Goal: Book appointment/travel/reservation

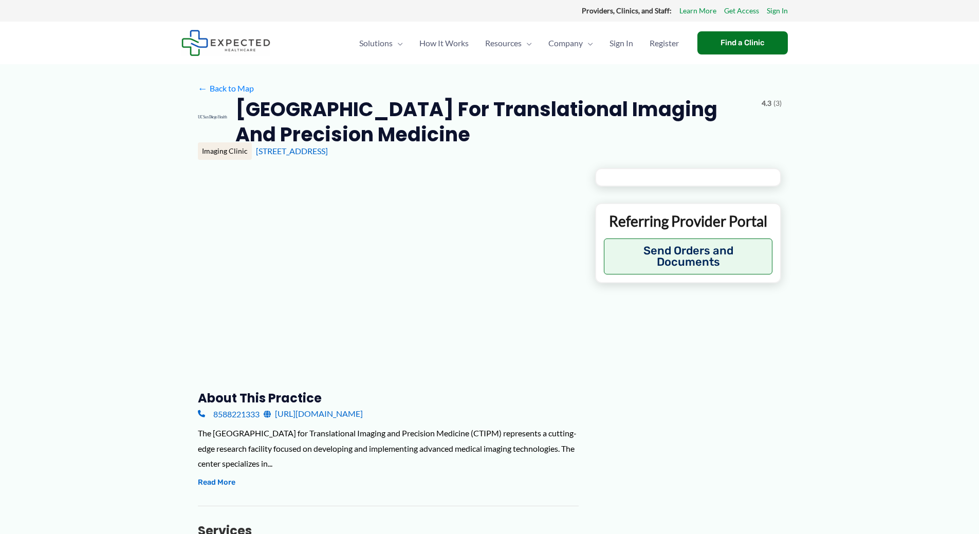
type input "**********"
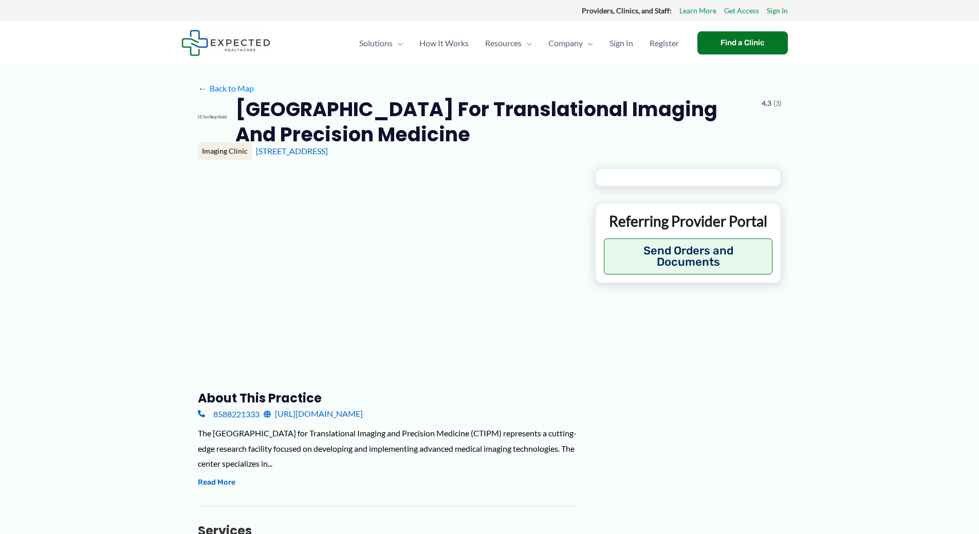
type input "**********"
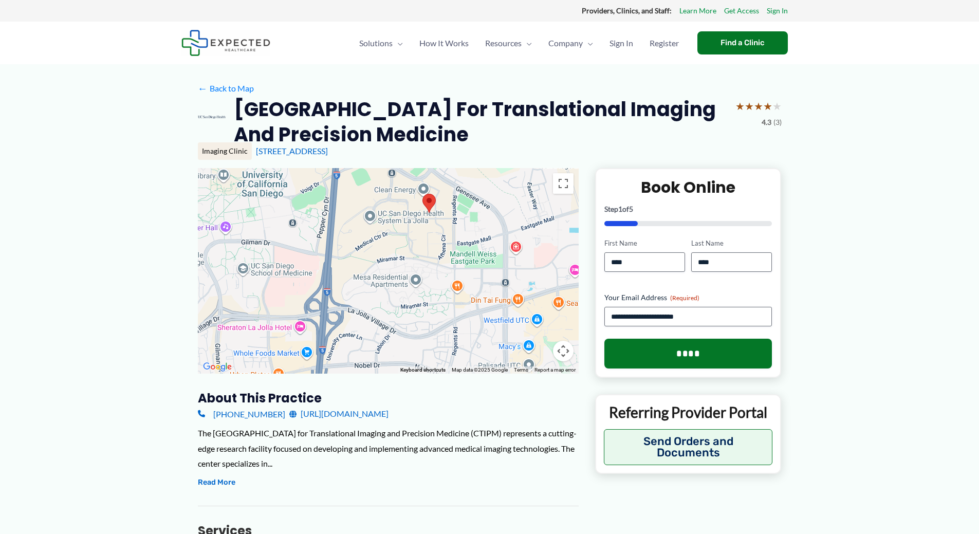
drag, startPoint x: 353, startPoint y: 302, endPoint x: 396, endPoint y: 243, distance: 73.5
click at [396, 243] on div at bounding box center [388, 271] width 381 height 206
